Goal: Information Seeking & Learning: Learn about a topic

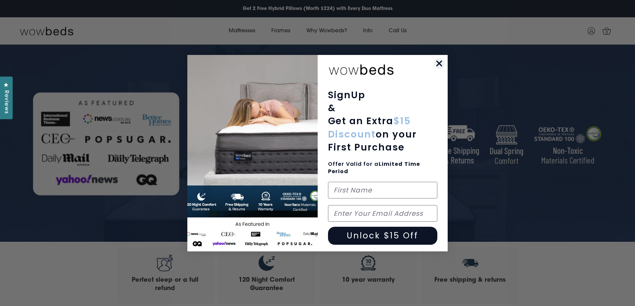
click at [441, 60] on circle "Close dialog" at bounding box center [439, 63] width 11 height 11
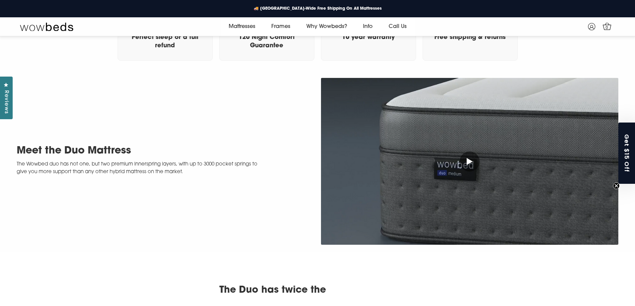
scroll to position [270, 0]
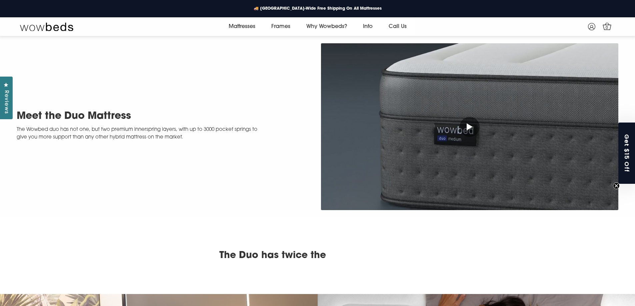
click at [466, 129] on div at bounding box center [470, 127] width 20 height 20
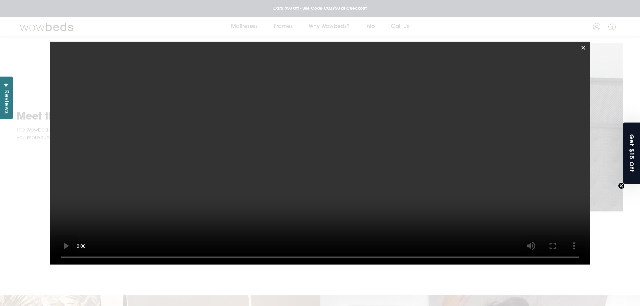
click at [583, 47] on line at bounding box center [583, 47] width 3 height 3
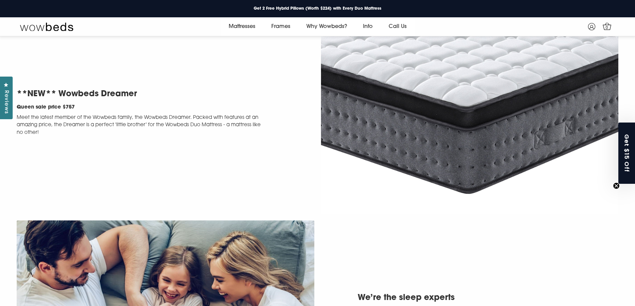
scroll to position [1382, 0]
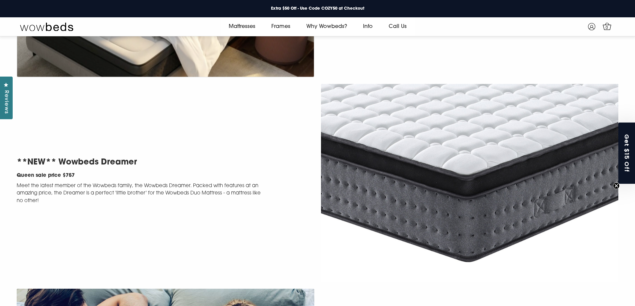
click at [383, 190] on img at bounding box center [470, 183] width 298 height 198
drag, startPoint x: 113, startPoint y: 175, endPoint x: 115, endPoint y: 169, distance: 6.2
click at [113, 174] on div "**NEW** Wowbeds Dreamer Queen sale price $757 Meet the latest member of the Wow…" at bounding box center [166, 180] width 298 height 49
click at [115, 167] on h2 "**NEW** Wowbeds Dreamer" at bounding box center [142, 163] width 251 height 14
click at [102, 192] on p "Meet the latest member of the Wowbeds family, the Wowbeds Dreamer. Packed with …" at bounding box center [142, 194] width 251 height 23
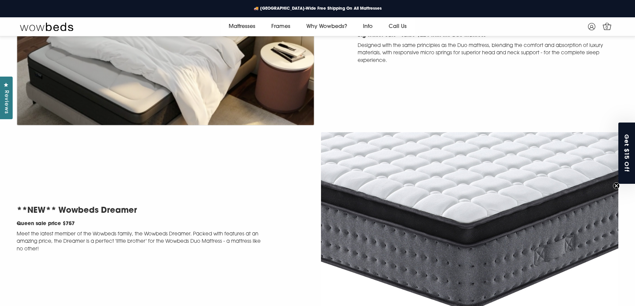
scroll to position [1437, 0]
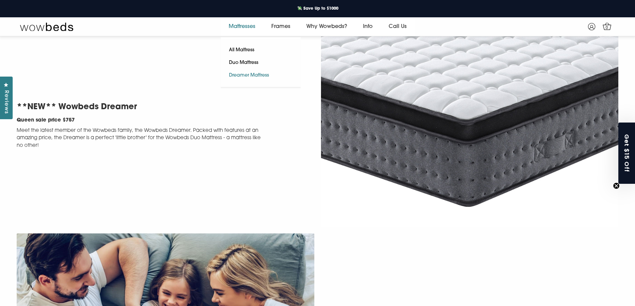
click at [237, 75] on link "Dreamer Mattress" at bounding box center [249, 75] width 57 height 13
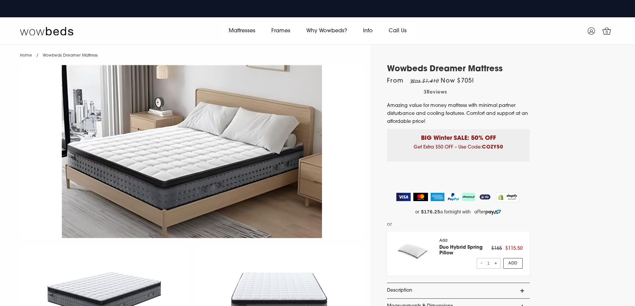
select select "Queen"
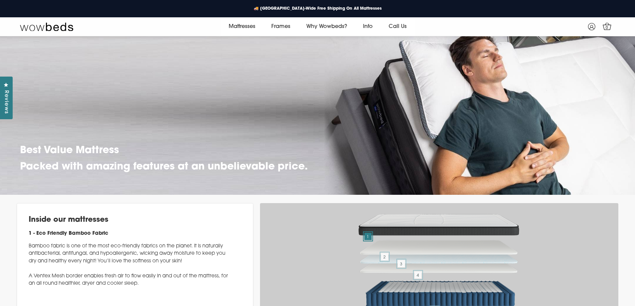
scroll to position [2215, 0]
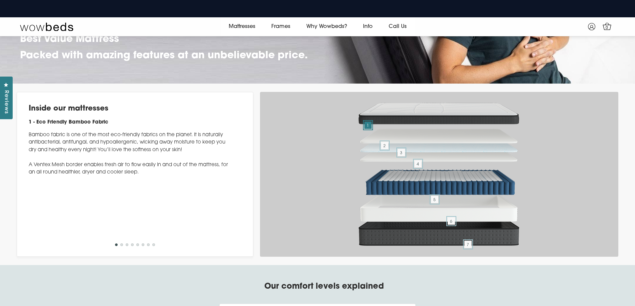
click at [437, 149] on img at bounding box center [439, 134] width 167 height 31
click at [384, 149] on span "2" at bounding box center [384, 145] width 7 height 7
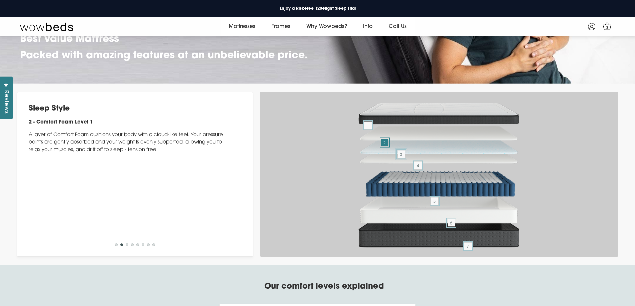
click at [403, 158] on span "3" at bounding box center [401, 154] width 7 height 7
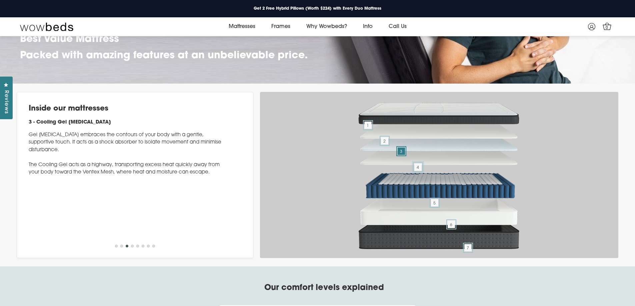
click at [420, 171] on span "4" at bounding box center [418, 167] width 7 height 7
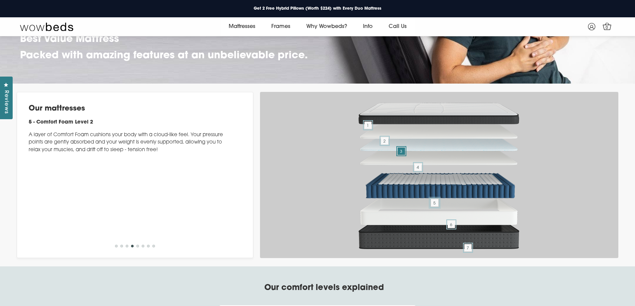
click at [435, 207] on span "5" at bounding box center [434, 202] width 7 height 7
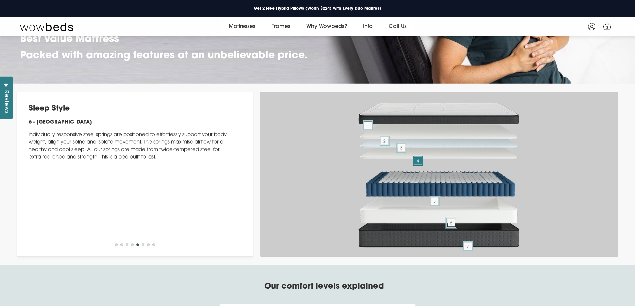
click at [452, 227] on span "6" at bounding box center [451, 222] width 7 height 7
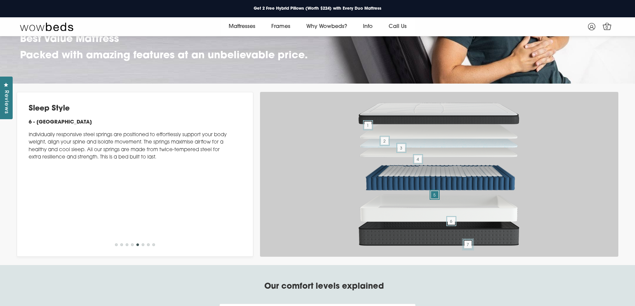
click at [472, 248] on span "7" at bounding box center [468, 244] width 7 height 7
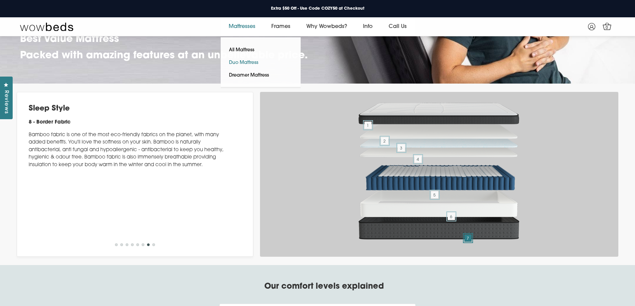
drag, startPoint x: 248, startPoint y: 28, endPoint x: 237, endPoint y: 61, distance: 35.3
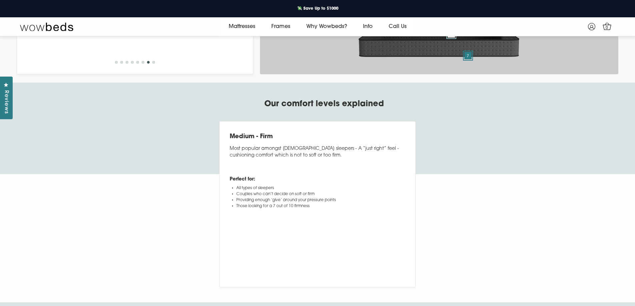
scroll to position [2382, 0]
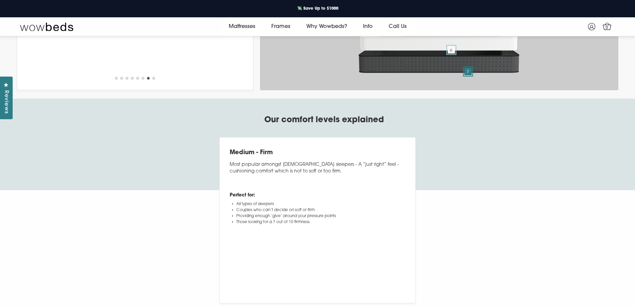
click at [348, 181] on p "Most popular amongst [DEMOGRAPHIC_DATA] sleepers - A “just right” feel - cushio…" at bounding box center [317, 171] width 175 height 19
click at [279, 181] on p "Most popular amongst [DEMOGRAPHIC_DATA] sleepers - A “just right” feel - cushio…" at bounding box center [317, 171] width 175 height 19
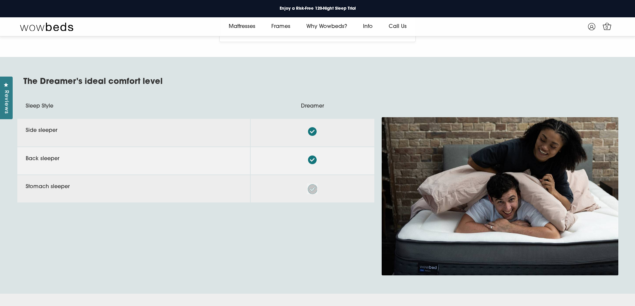
scroll to position [2715, 0]
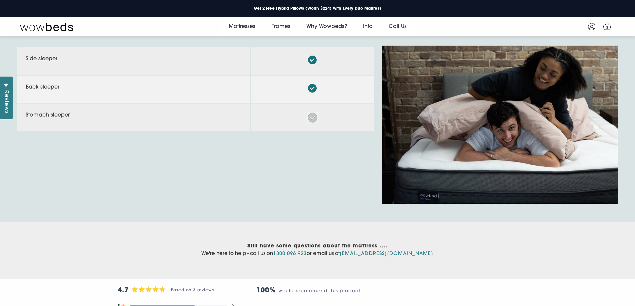
drag, startPoint x: 312, startPoint y: 144, endPoint x: 313, endPoint y: 136, distance: 8.7
click at [312, 93] on icon at bounding box center [312, 88] width 9 height 9
click at [312, 64] on icon at bounding box center [312, 60] width 9 height 9
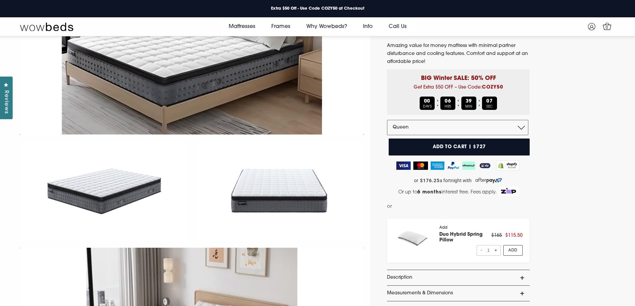
scroll to position [0, 0]
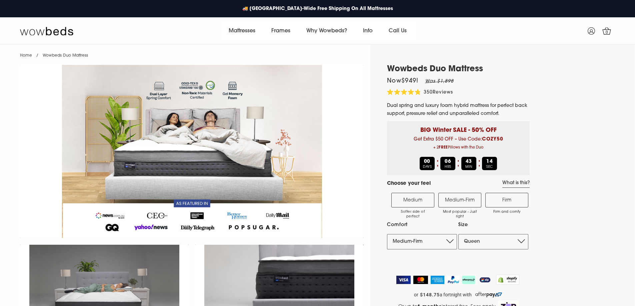
select select "Medium-Firm"
select select "Queen"
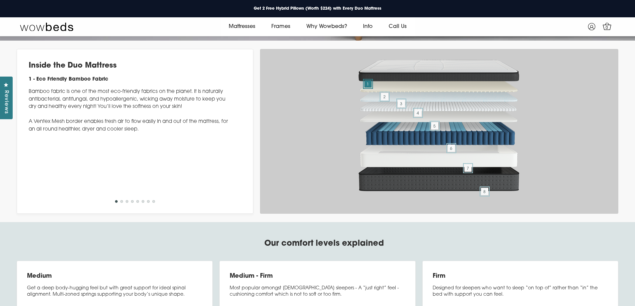
scroll to position [2660, 0]
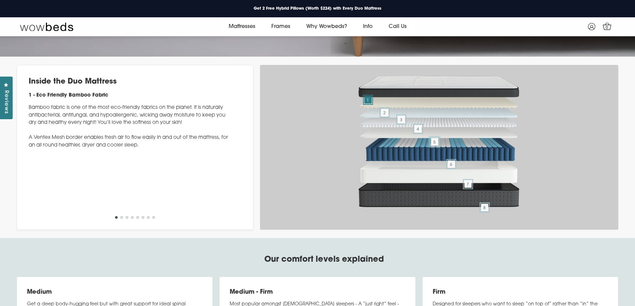
click at [436, 146] on span "5" at bounding box center [434, 141] width 7 height 7
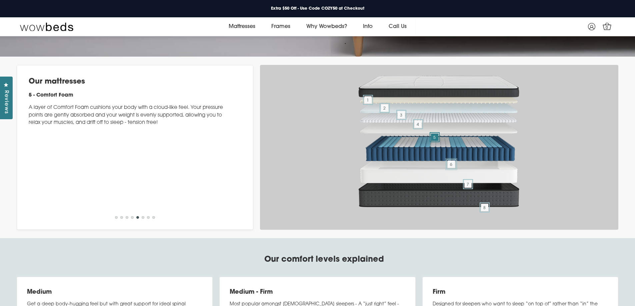
click at [449, 168] on span "6" at bounding box center [451, 164] width 7 height 7
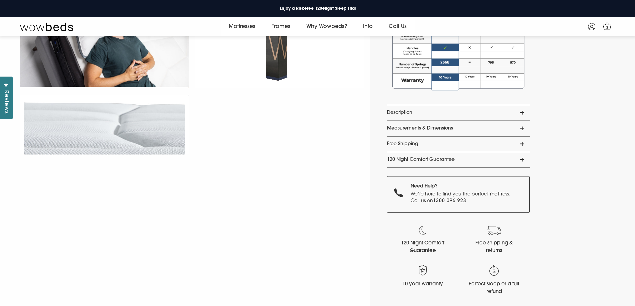
scroll to position [548, 0]
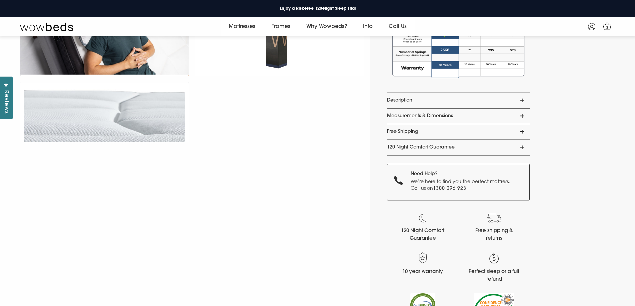
click at [525, 131] on link "Free Shipping" at bounding box center [458, 131] width 143 height 15
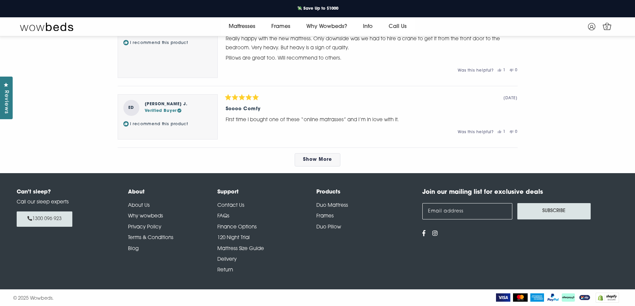
scroll to position [3921, 0]
click at [224, 259] on link "Delivery" at bounding box center [226, 259] width 19 height 5
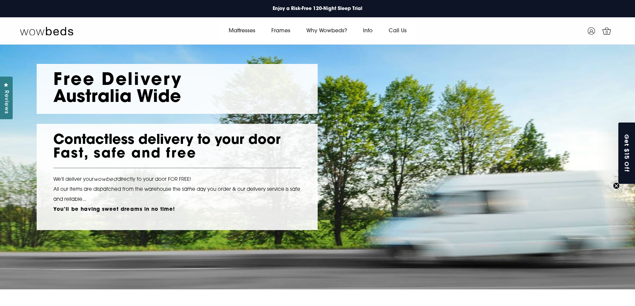
click at [226, 212] on p "We'll deliver your wowbed directly to your door FOR FREE! All our items are dis…" at bounding box center [176, 195] width 247 height 40
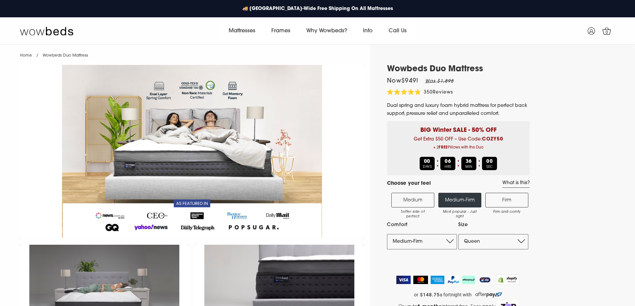
select select "Medium-Firm"
select select "Queen"
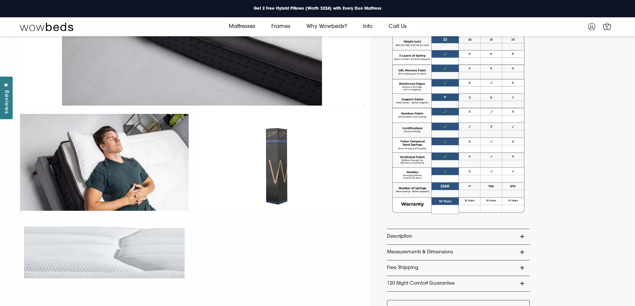
scroll to position [528, 0]
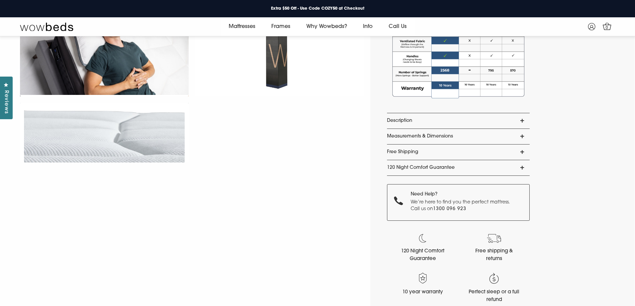
click at [524, 137] on link "Measurements & Dimensions" at bounding box center [458, 136] width 143 height 15
